Goal: Check status: Check status

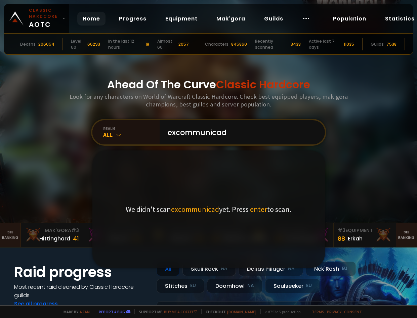
type input "excommunicado"
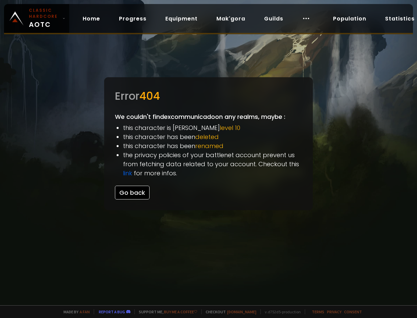
click at [136, 196] on button "Go back" at bounding box center [132, 193] width 35 height 14
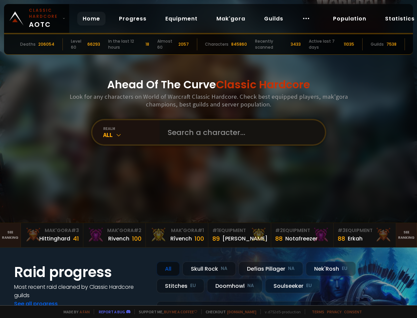
click at [175, 141] on input "text" at bounding box center [240, 132] width 153 height 24
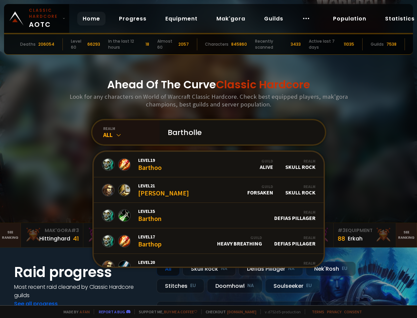
type input "Barthollem"
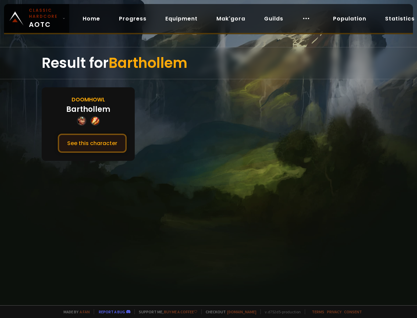
click at [90, 143] on button "See this character" at bounding box center [92, 143] width 69 height 19
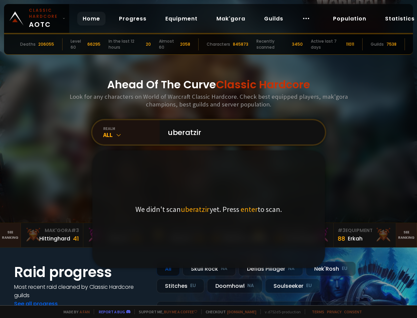
type input "uberatziri"
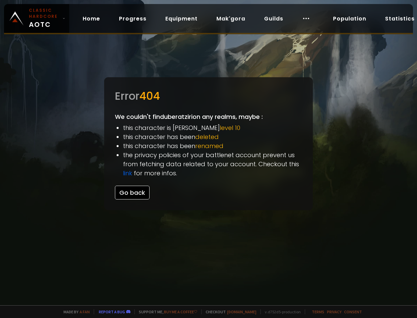
click at [139, 190] on button "Go back" at bounding box center [132, 193] width 35 height 14
